Goal: Information Seeking & Learning: Understand process/instructions

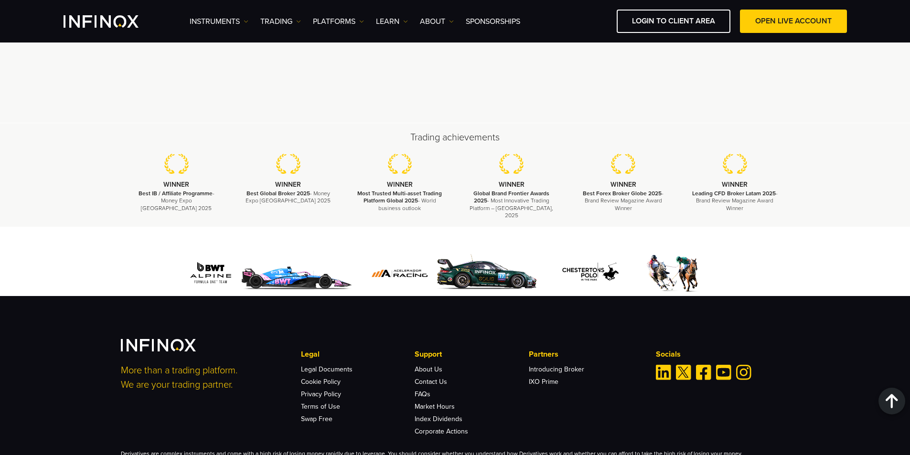
scroll to position [2866, 0]
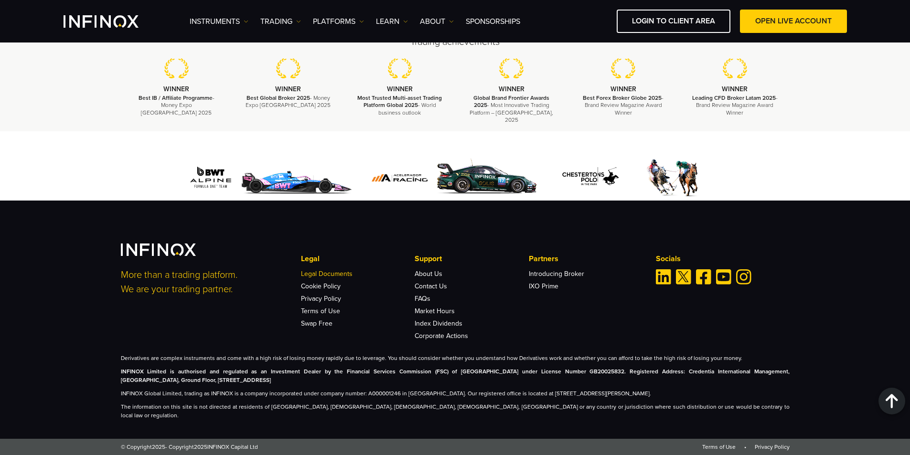
click at [328, 278] on link "Legal Documents" at bounding box center [327, 274] width 52 height 8
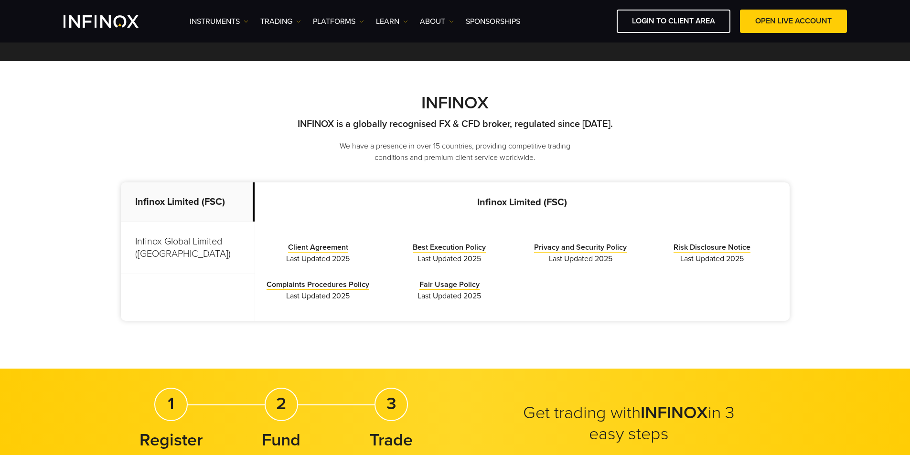
click at [184, 247] on p "Infinox Global Limited (Anguilla)" at bounding box center [188, 248] width 134 height 52
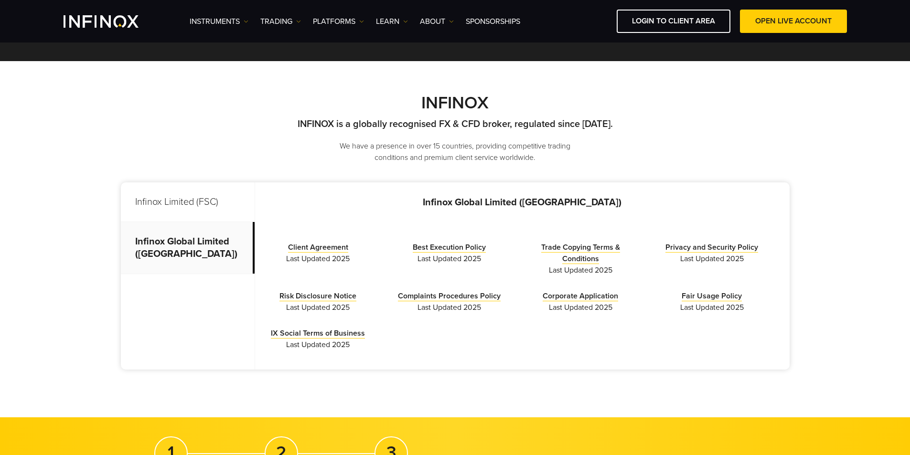
click at [187, 207] on p "Infinox Limited (FSC)" at bounding box center [188, 203] width 134 height 40
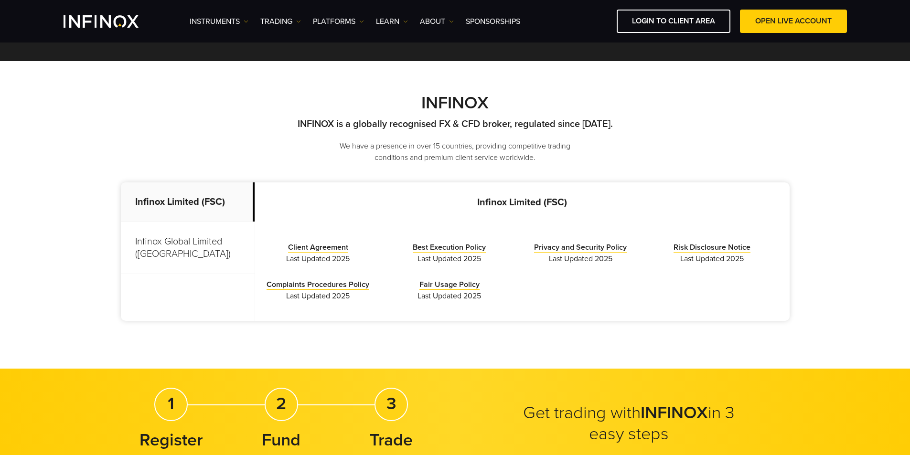
click at [195, 251] on p "Infinox Global Limited (Anguilla)" at bounding box center [188, 248] width 134 height 52
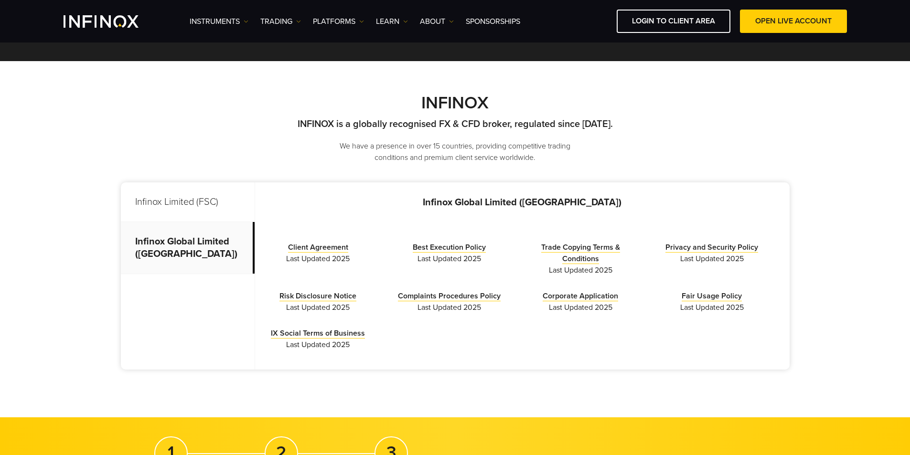
click at [196, 208] on p "Infinox Limited (FSC)" at bounding box center [188, 203] width 134 height 40
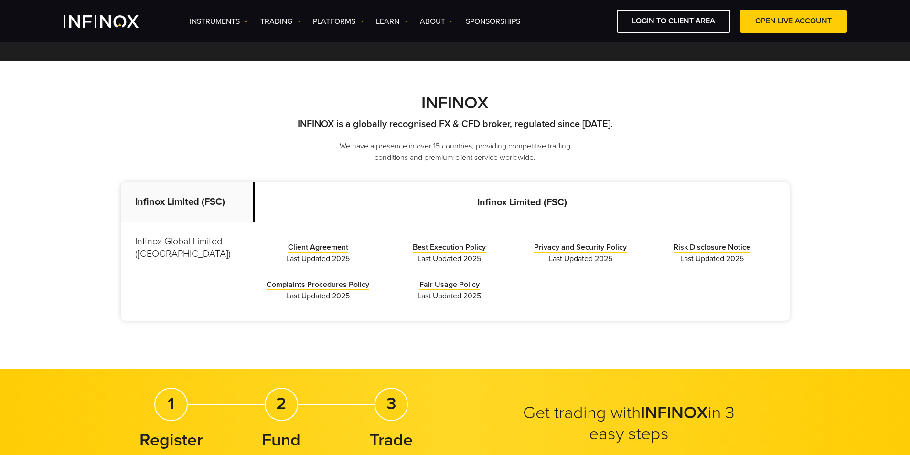
click at [195, 252] on p "Infinox Global Limited (Anguilla)" at bounding box center [188, 248] width 134 height 52
